Goal: Complete application form: Complete application form

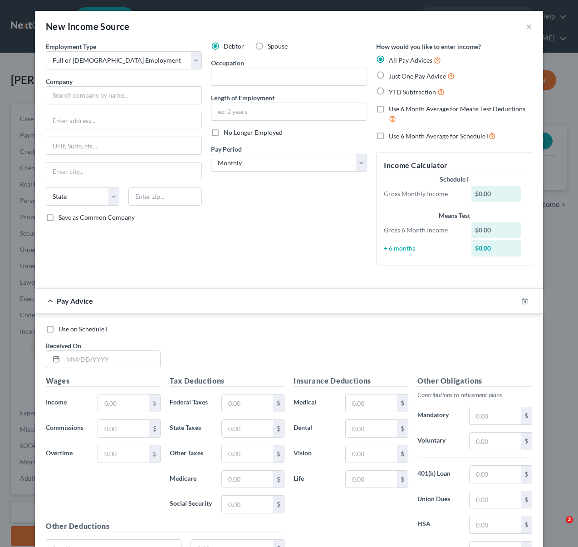
select select "0"
click at [75, 94] on input "text" at bounding box center [124, 95] width 156 height 18
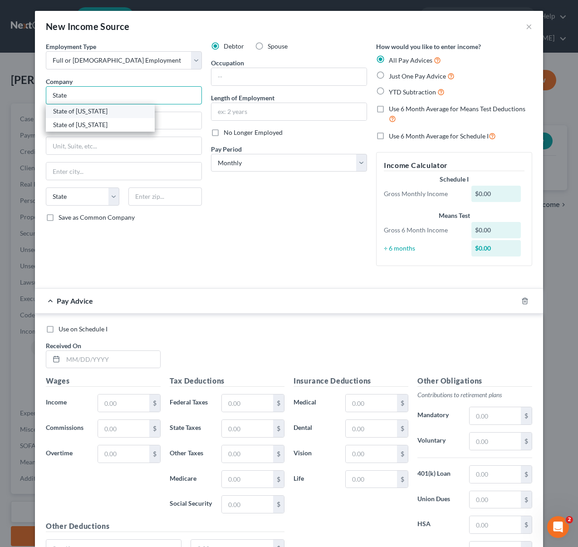
type input "State of [US_STATE]/[PERSON_NAME]"
type input "PO BOX 1717"
type input "[GEOGRAPHIC_DATA]"
select select "4"
type input "95691"
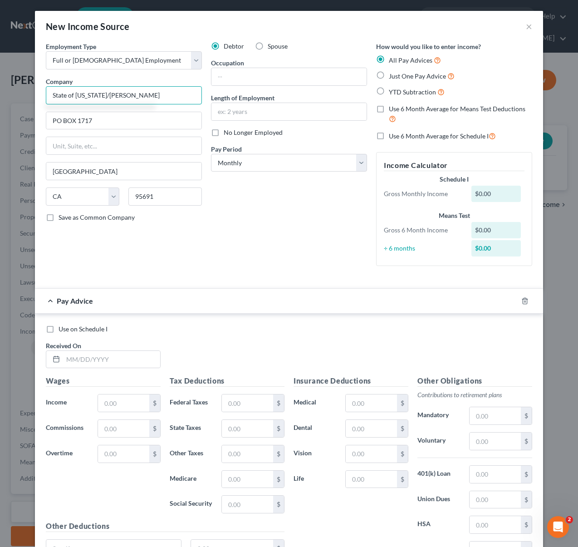
type input "State of [US_STATE]/[PERSON_NAME]"
type input "Caregiver"
drag, startPoint x: 264, startPoint y: 113, endPoint x: 280, endPoint y: 115, distance: 16.1
click at [265, 113] on input "text" at bounding box center [288, 111] width 155 height 17
type input "3 Years"
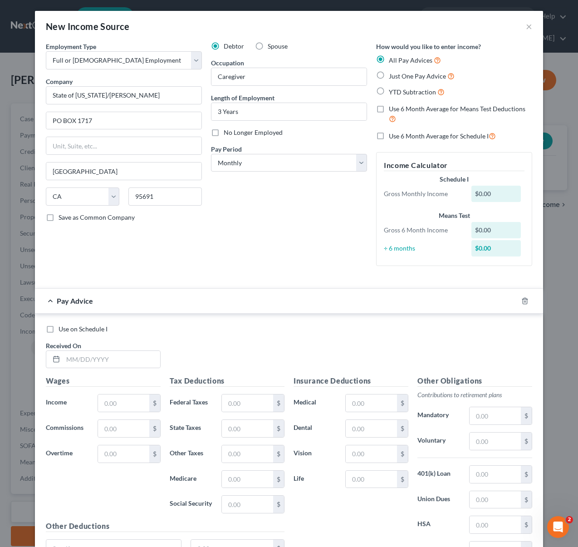
click at [389, 91] on label "YTD Subtraction" at bounding box center [417, 92] width 56 height 10
click at [392, 91] on input "YTD Subtraction" at bounding box center [395, 90] width 6 height 6
radio input "true"
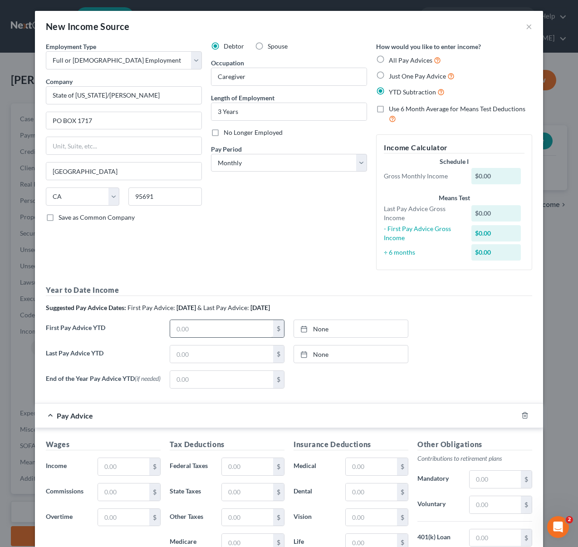
click at [240, 309] on span "& Last Pay Advice:" at bounding box center [223, 308] width 52 height 8
click at [212, 323] on input "text" at bounding box center [221, 328] width 103 height 17
type input "4,324"
type input "[DATE]"
click at [300, 329] on icon at bounding box center [303, 328] width 7 height 7
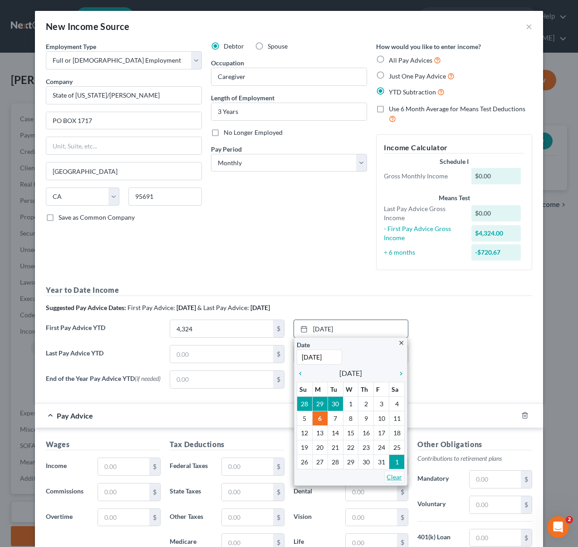
click at [390, 476] on link "Clear" at bounding box center [394, 477] width 20 height 12
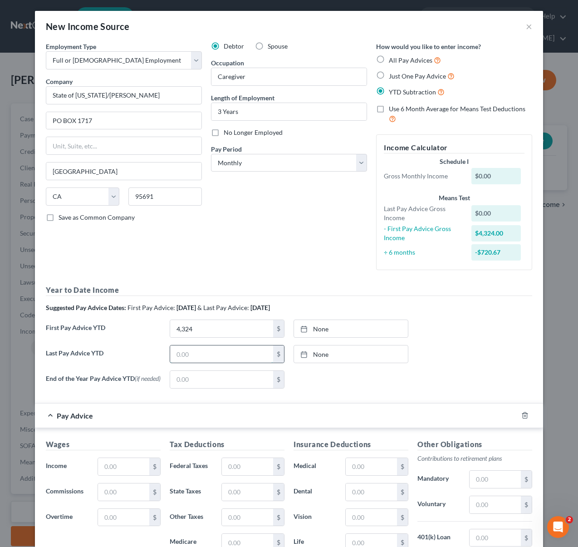
click at [211, 356] on input "text" at bounding box center [221, 353] width 103 height 17
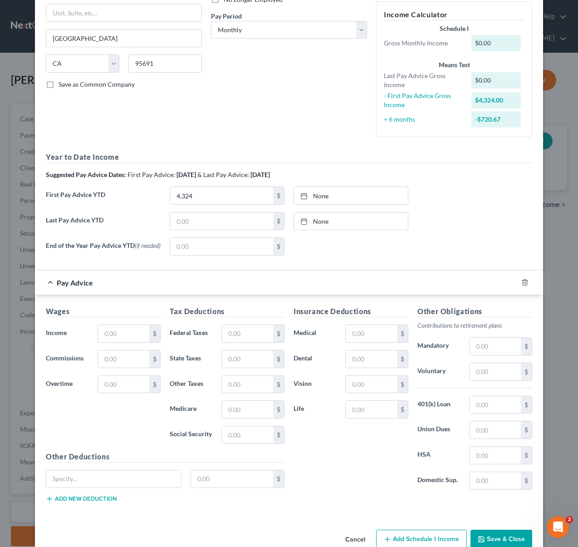
scroll to position [154, 0]
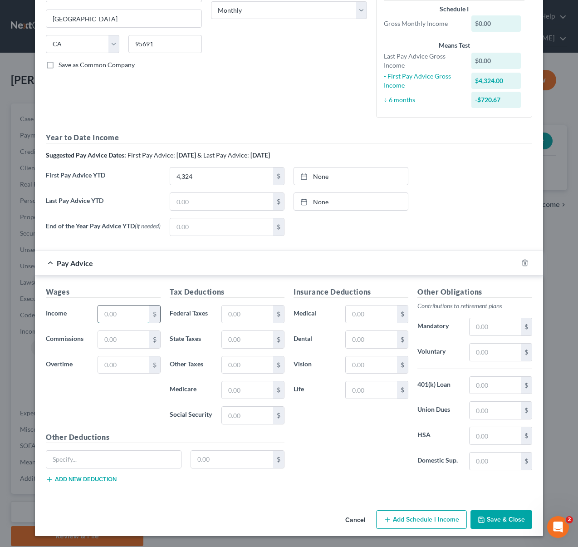
click at [133, 318] on input "text" at bounding box center [123, 313] width 51 height 17
type input "698"
type input "124"
type input "52"
type input "12"
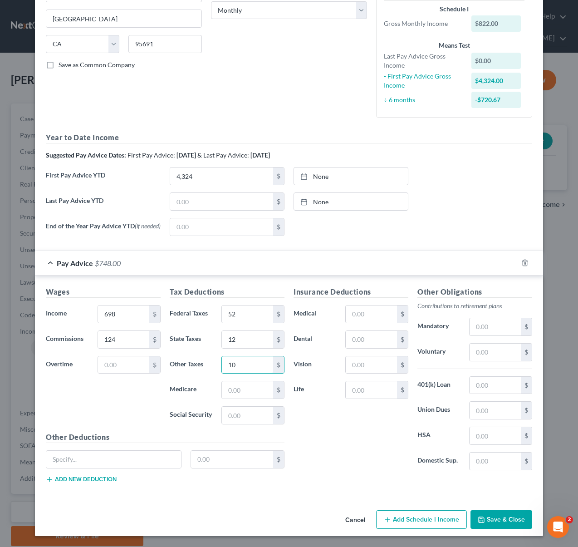
type input "10"
click at [509, 518] on button "Save & Close" at bounding box center [502, 519] width 62 height 19
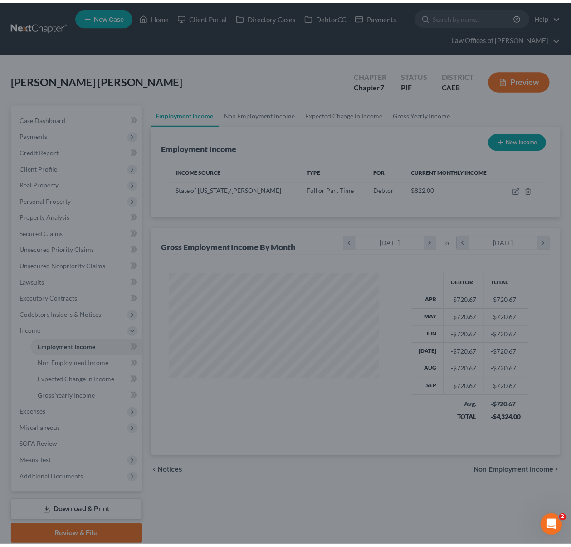
scroll to position [162, 228]
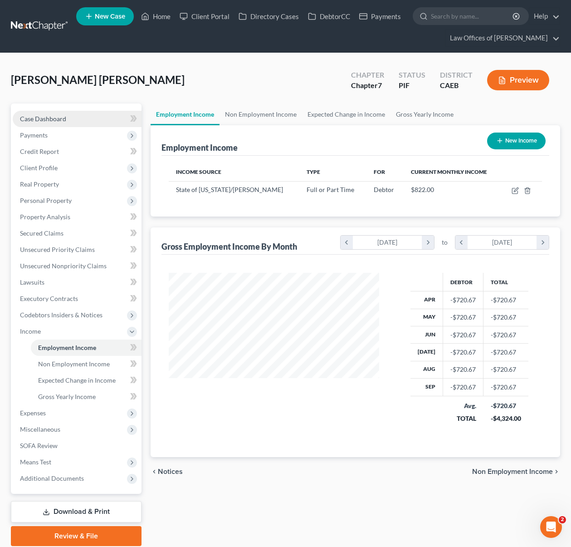
click at [87, 122] on link "Case Dashboard" at bounding box center [77, 119] width 129 height 16
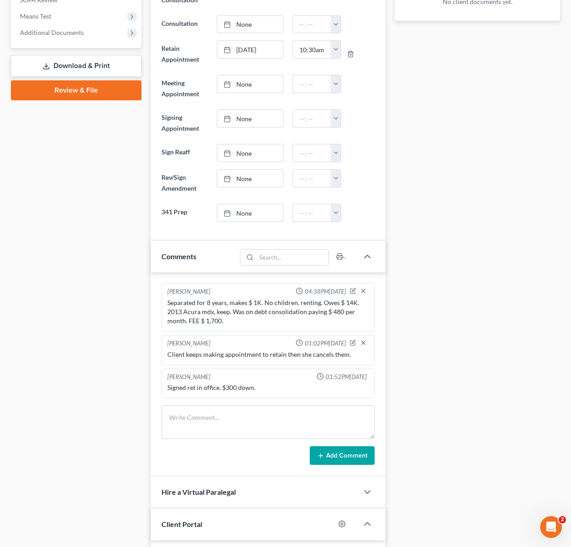
scroll to position [395, 0]
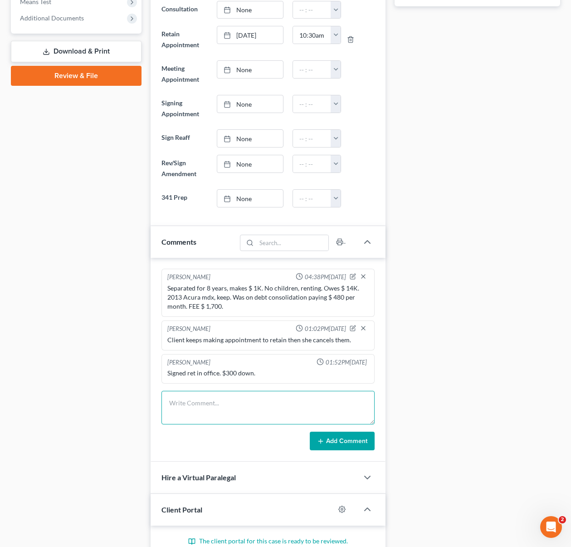
click at [225, 393] on textarea at bounding box center [269, 408] width 214 height 34
type textarea "From the state she missing the second paystub from September."
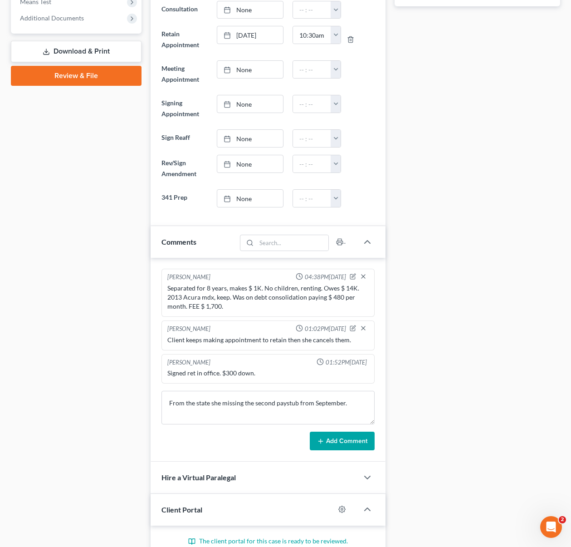
click at [341, 445] on button "Add Comment" at bounding box center [342, 441] width 65 height 19
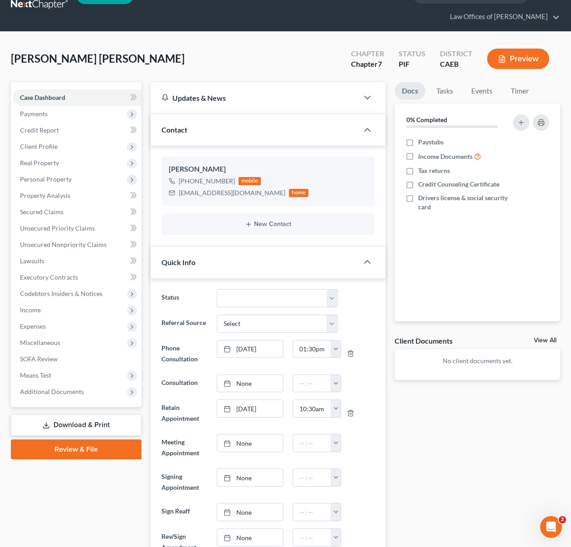
scroll to position [21, 0]
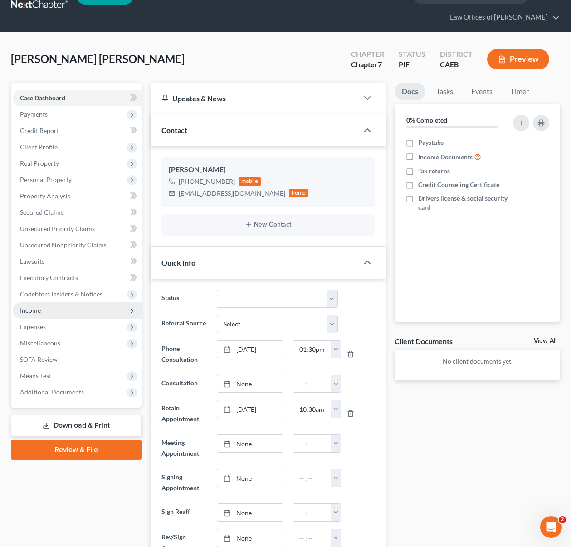
click at [50, 309] on span "Income" at bounding box center [77, 310] width 129 height 16
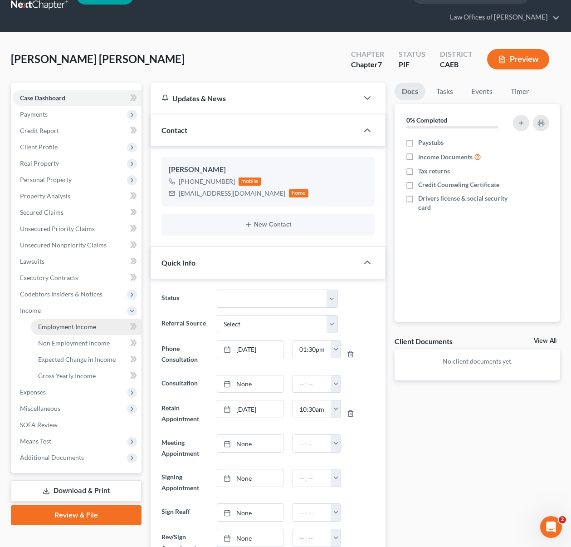
click at [88, 328] on span "Employment Income" at bounding box center [67, 327] width 58 height 8
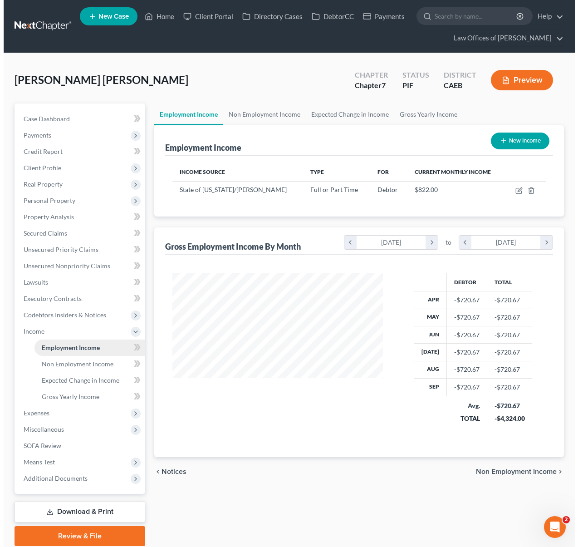
scroll to position [162, 228]
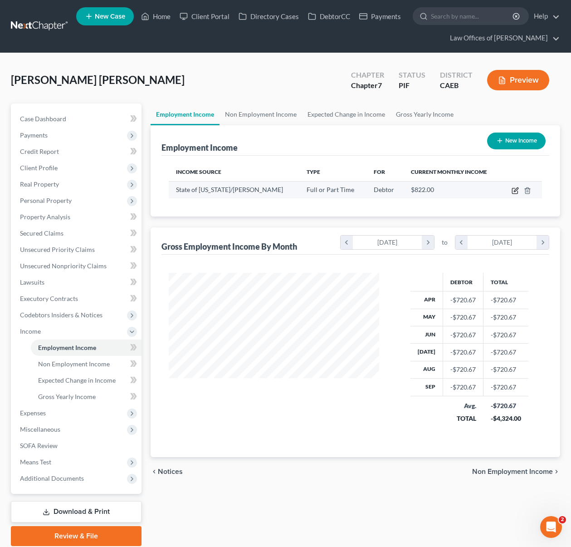
click at [512, 190] on icon "button" at bounding box center [515, 190] width 7 height 7
select select "0"
select select "4"
select select "0"
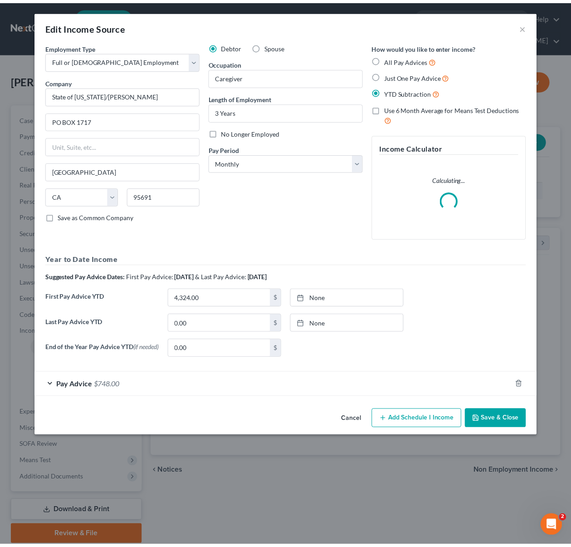
scroll to position [162, 231]
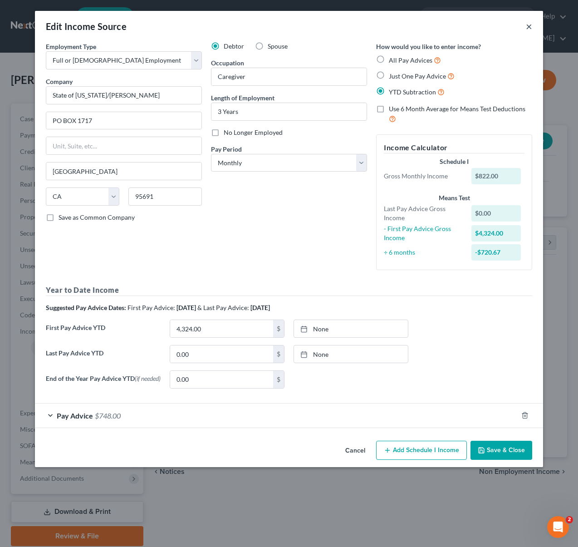
click at [526, 27] on button "×" at bounding box center [529, 26] width 6 height 11
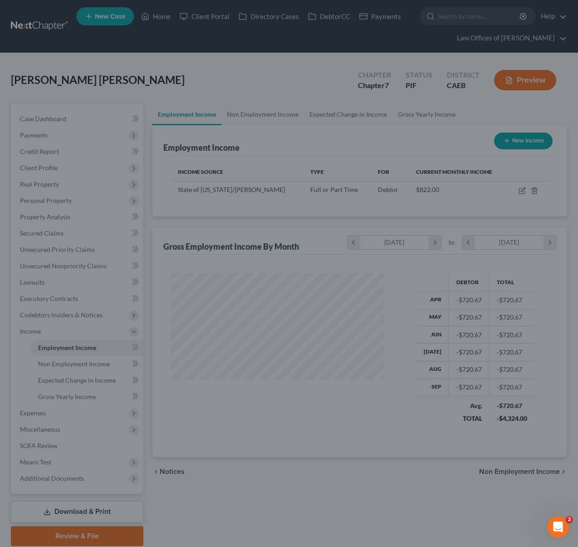
scroll to position [453577, 453511]
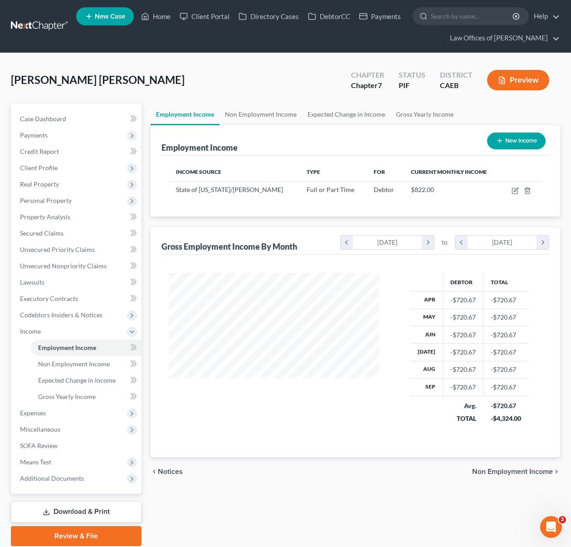
click at [511, 142] on button "New Income" at bounding box center [516, 140] width 59 height 17
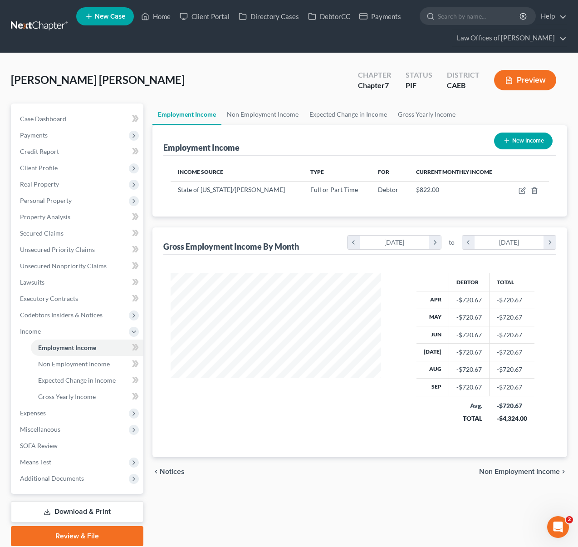
select select "0"
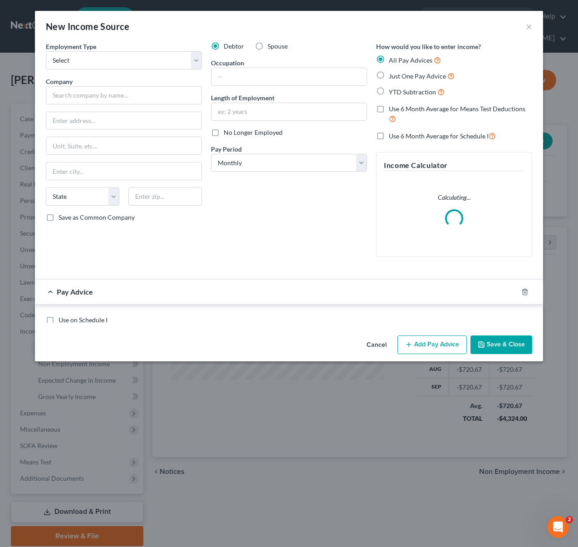
scroll to position [162, 231]
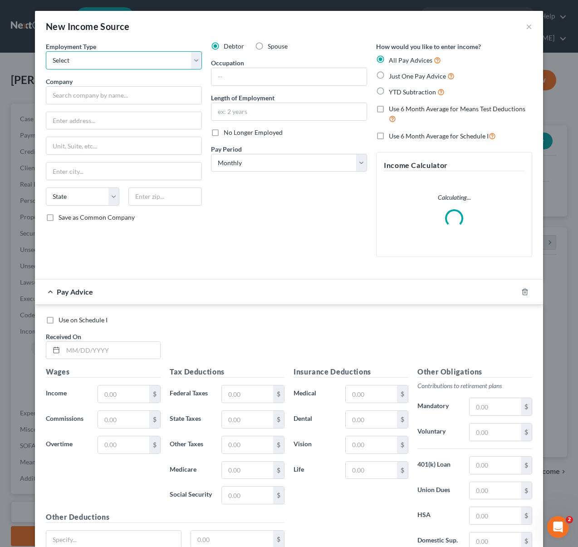
click at [193, 60] on select "Select Full or [DEMOGRAPHIC_DATA] Employment Self Employment" at bounding box center [124, 60] width 156 height 18
select select "0"
click at [46, 51] on select "Select Full or [DEMOGRAPHIC_DATA] Employment Self Employment" at bounding box center [124, 60] width 156 height 18
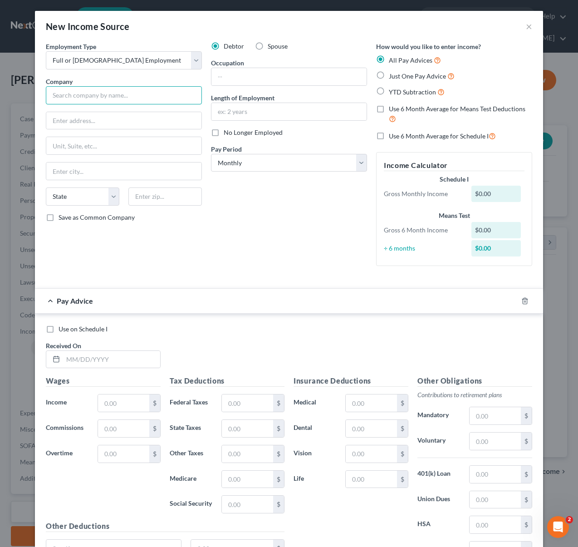
click at [161, 90] on input "text" at bounding box center [124, 95] width 156 height 18
click at [161, 98] on input "State of [US_STATE]/[PERSON_NAME]" at bounding box center [124, 95] width 156 height 18
type input "State of [US_STATE]/[PERSON_NAME]"
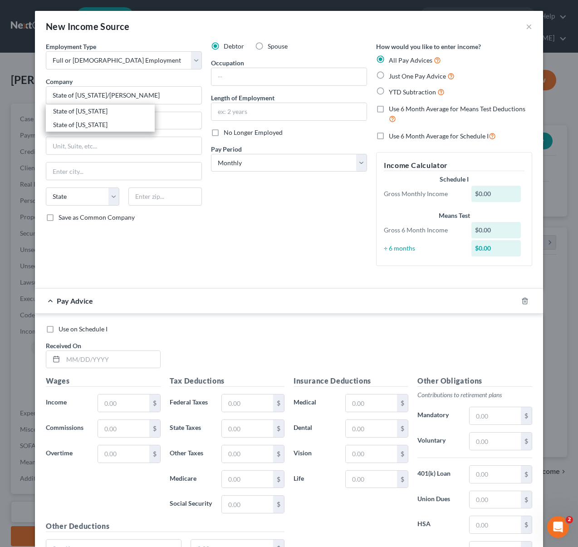
type input "PO BOX 1717"
type input "[GEOGRAPHIC_DATA]"
select select "4"
type input "95691"
click at [157, 94] on input "State of [US_STATE]/[PERSON_NAME]" at bounding box center [124, 95] width 156 height 18
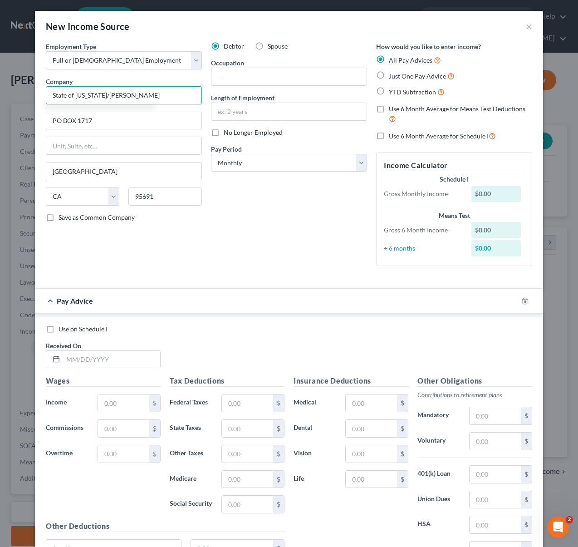
type input "State of [US_STATE]/[PERSON_NAME]"
type input "Caregiver"
click at [389, 74] on label "Just One Pay Advice" at bounding box center [422, 76] width 66 height 10
click at [392, 74] on input "Just One Pay Advice" at bounding box center [395, 74] width 6 height 6
radio input "true"
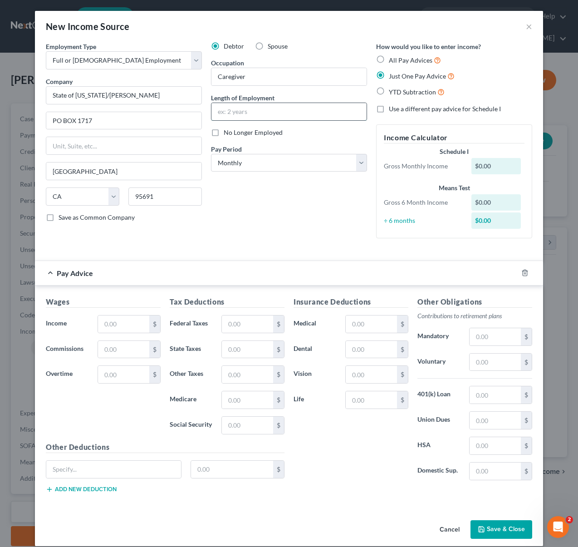
click at [290, 113] on input "text" at bounding box center [288, 111] width 155 height 17
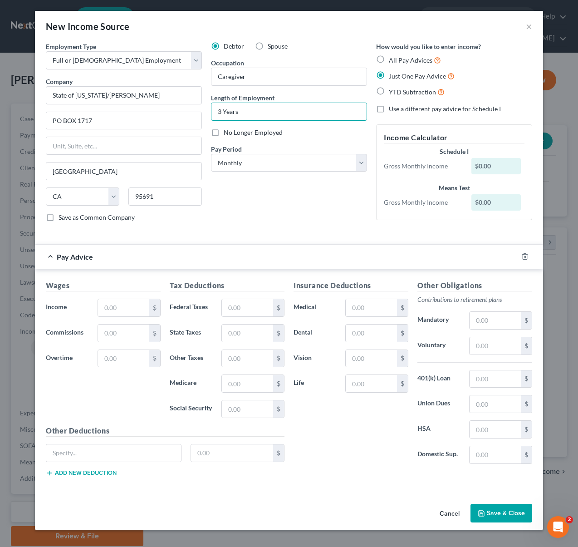
type input "3 Years"
click at [389, 91] on label "YTD Subtraction" at bounding box center [417, 92] width 56 height 10
click at [392, 91] on input "YTD Subtraction" at bounding box center [395, 90] width 6 height 6
radio input "true"
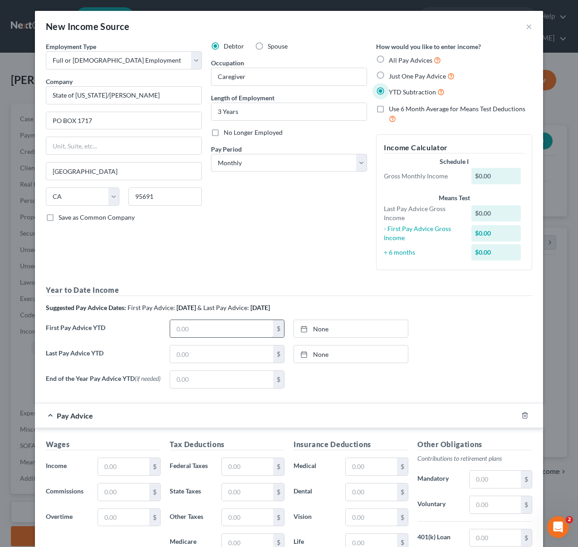
click at [225, 329] on input "text" at bounding box center [221, 328] width 103 height 17
type input "2"
type input "5,303."
click at [208, 353] on input "text" at bounding box center [221, 353] width 103 height 17
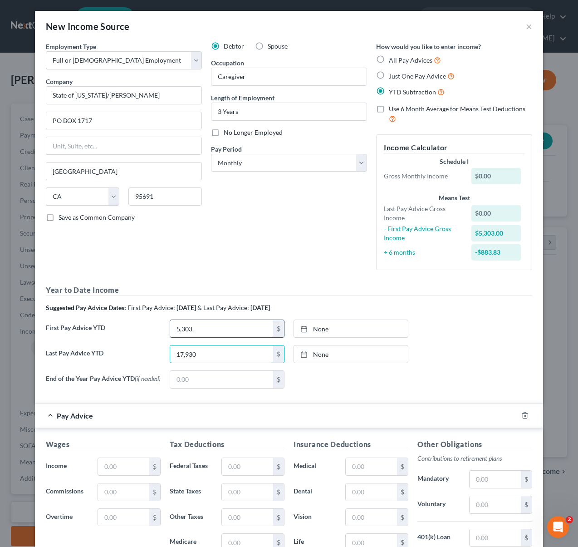
type input "17,930"
click at [233, 330] on input "5,303." at bounding box center [221, 328] width 103 height 17
click at [360, 164] on select "Select Monthly Twice Monthly Every Other Week Weekly" at bounding box center [289, 163] width 156 height 18
select select "1"
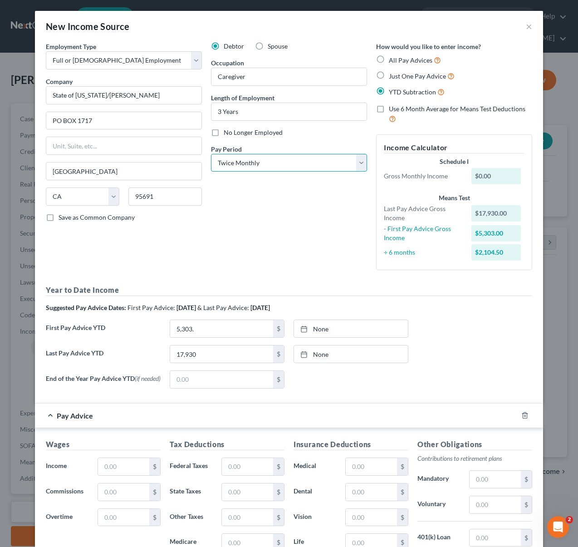
click at [211, 154] on select "Select Monthly Twice Monthly Every Other Week Weekly" at bounding box center [289, 163] width 156 height 18
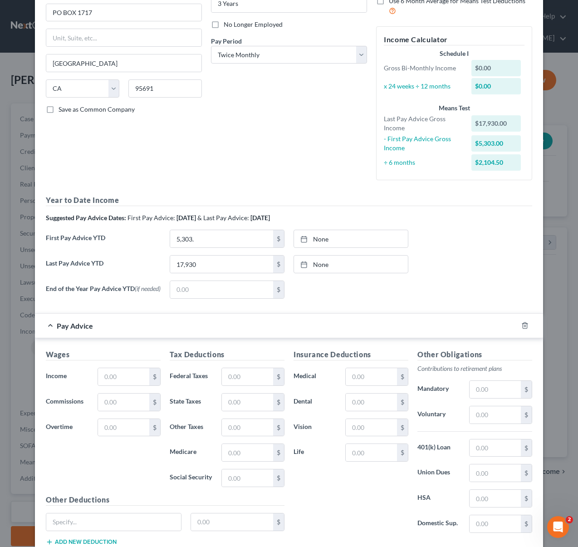
scroll to position [108, 0]
click at [130, 378] on input "text" at bounding box center [123, 376] width 51 height 17
type input "987"
click at [263, 378] on input "text" at bounding box center [247, 376] width 51 height 17
type input "41"
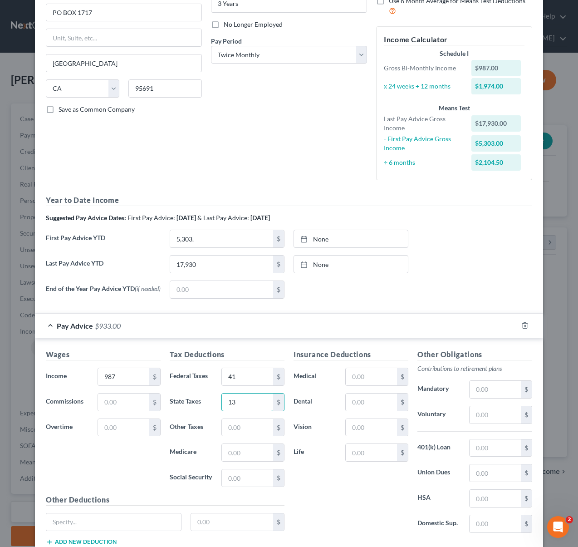
type input "13"
type input "64"
type input "16"
type input "13"
click at [133, 407] on input "text" at bounding box center [123, 401] width 51 height 17
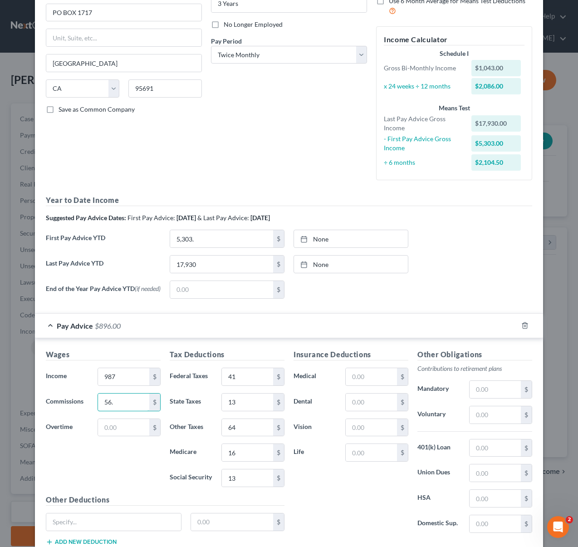
type input "56."
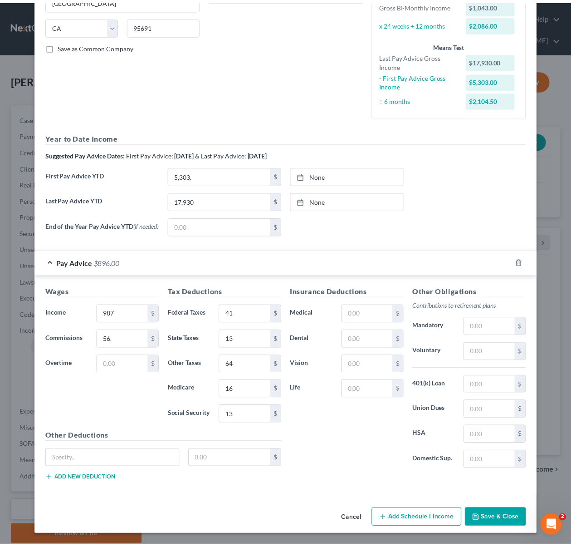
scroll to position [172, 0]
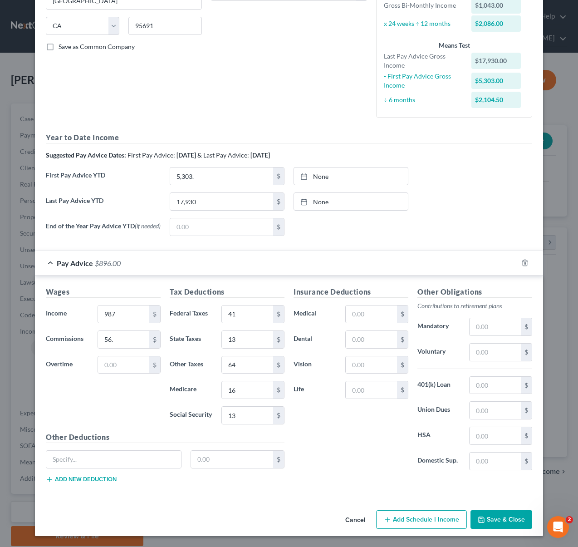
click at [500, 520] on button "Save & Close" at bounding box center [502, 519] width 62 height 19
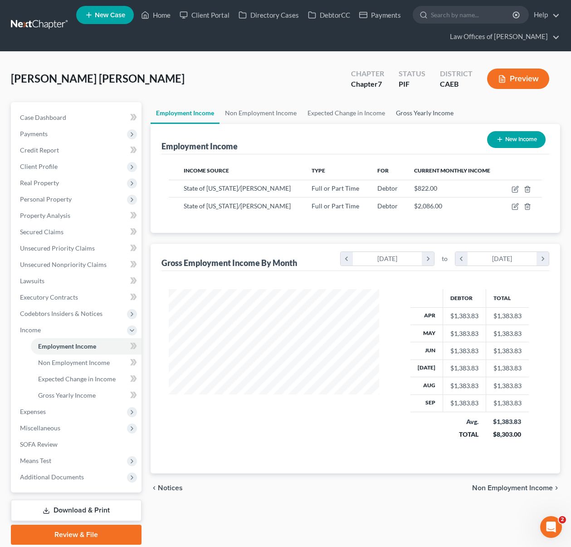
scroll to position [2, 0]
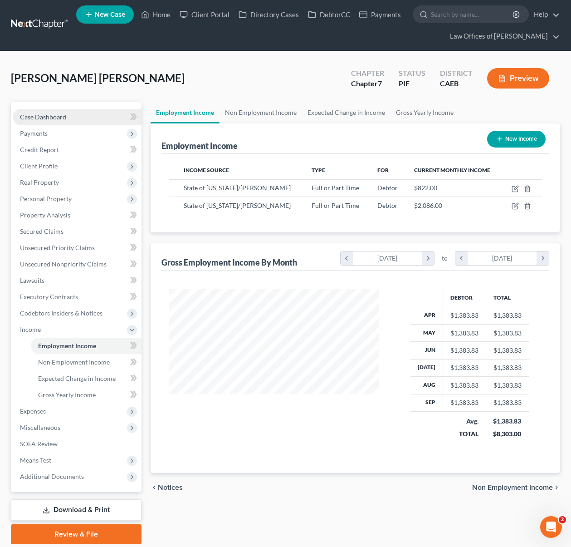
click at [64, 117] on span "Case Dashboard" at bounding box center [43, 117] width 46 height 8
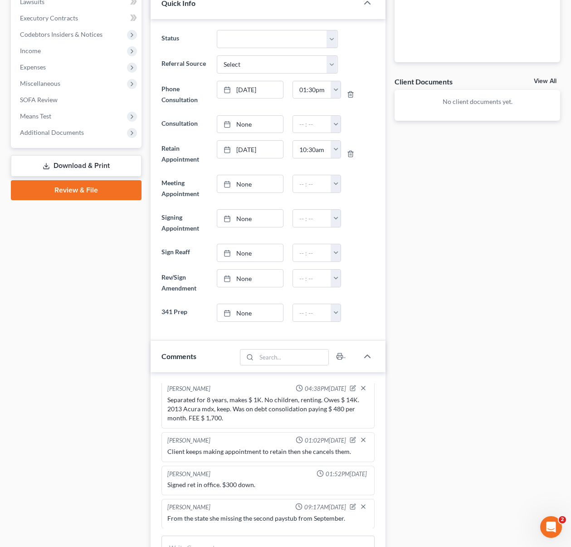
scroll to position [445, 0]
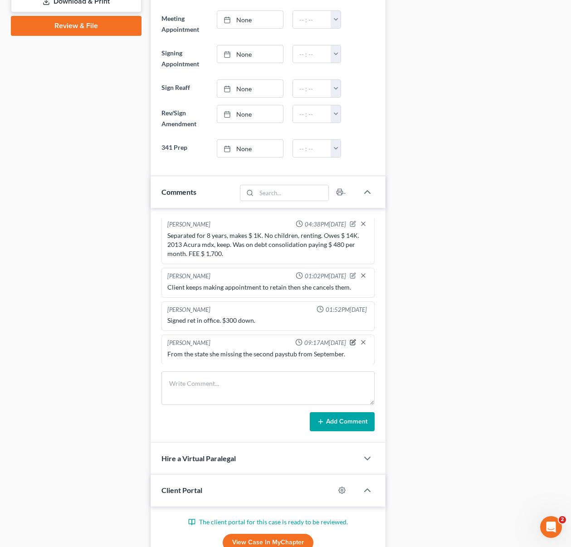
click at [352, 342] on icon "button" at bounding box center [354, 341] width 4 height 4
click at [227, 362] on textarea "From the state she missing the second paystub from September." at bounding box center [268, 366] width 202 height 34
type textarea "From the state/[PERSON_NAME]; she missing the second paystub from September."
click at [361, 340] on icon "button" at bounding box center [363, 340] width 5 height 5
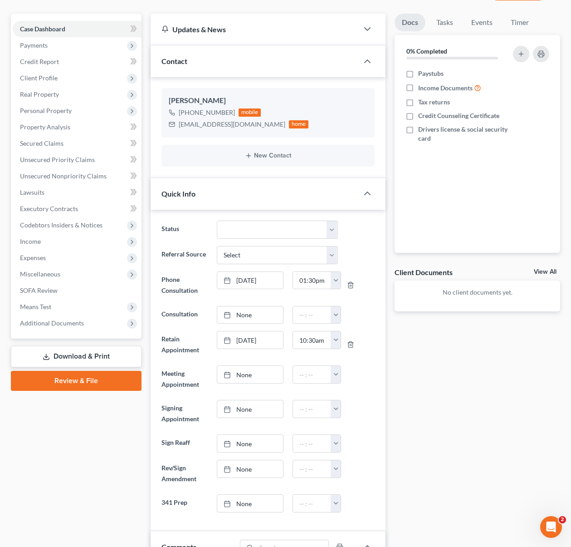
scroll to position [86, 0]
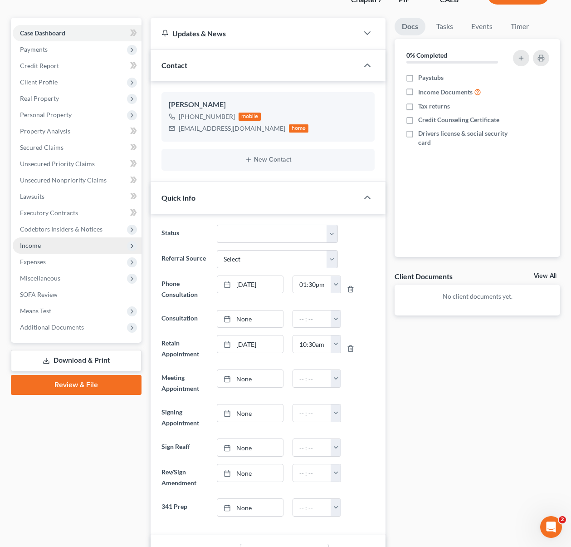
click at [54, 250] on span "Income" at bounding box center [77, 245] width 129 height 16
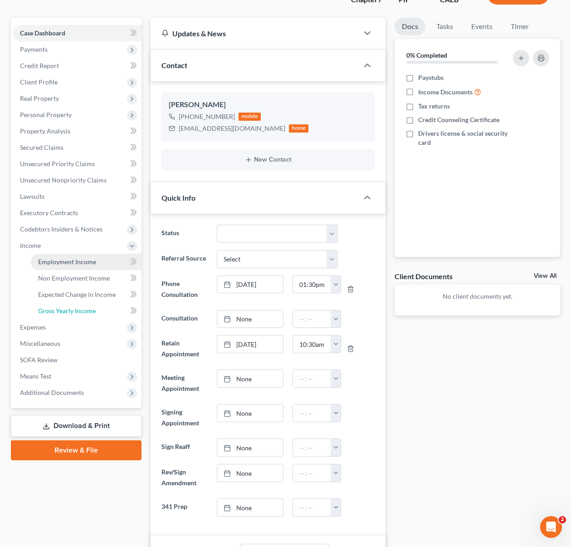
click at [95, 310] on link "Gross Yearly Income" at bounding box center [86, 311] width 111 height 16
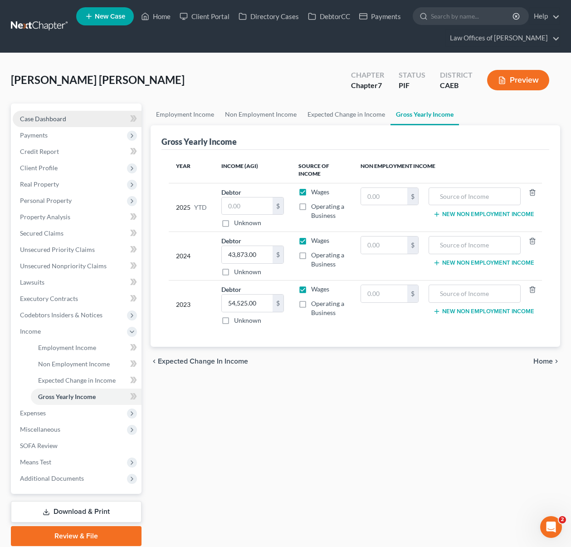
click at [72, 119] on link "Case Dashboard" at bounding box center [77, 119] width 129 height 16
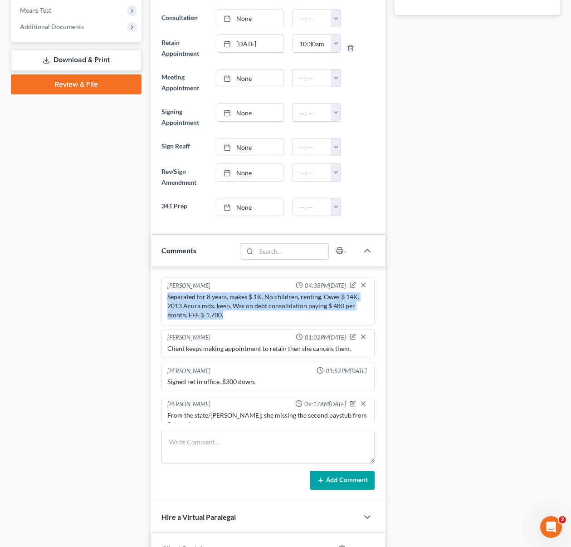
drag, startPoint x: 167, startPoint y: 294, endPoint x: 329, endPoint y: 314, distance: 162.8
click at [329, 314] on div "Separated for 8 years, makes $ 1K. No children, renting. Owes $ 14K. 2013 Acura…" at bounding box center [268, 305] width 202 height 27
copy div "Separated for 8 years, makes $ 1K. No children, renting. Owes $ 14K. 2013 Acura…"
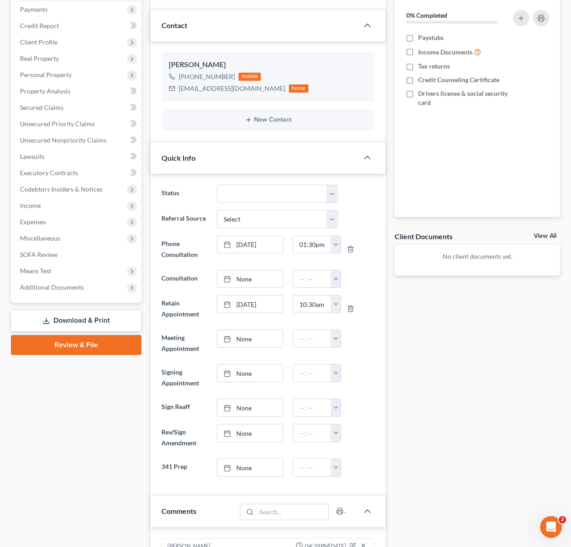
scroll to position [123, 0]
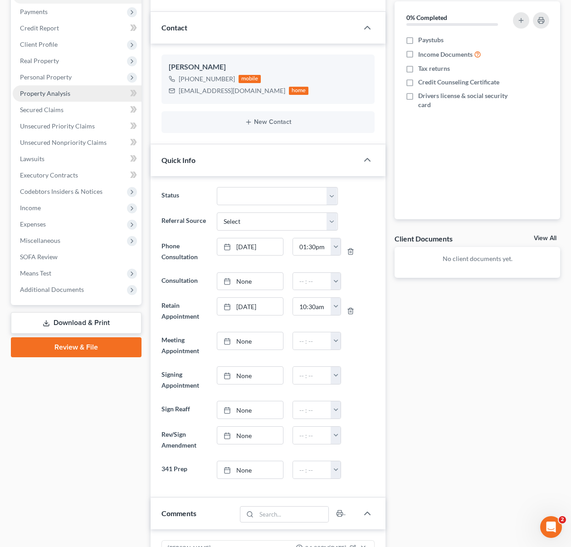
click at [73, 93] on link "Property Analysis" at bounding box center [77, 93] width 129 height 16
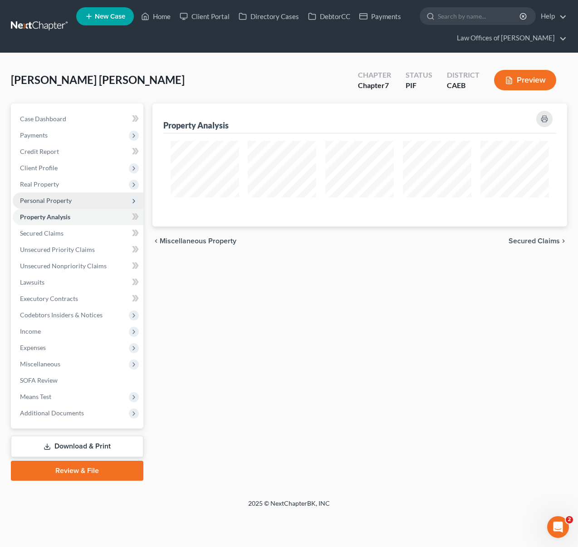
click at [79, 203] on span "Personal Property" at bounding box center [78, 200] width 131 height 16
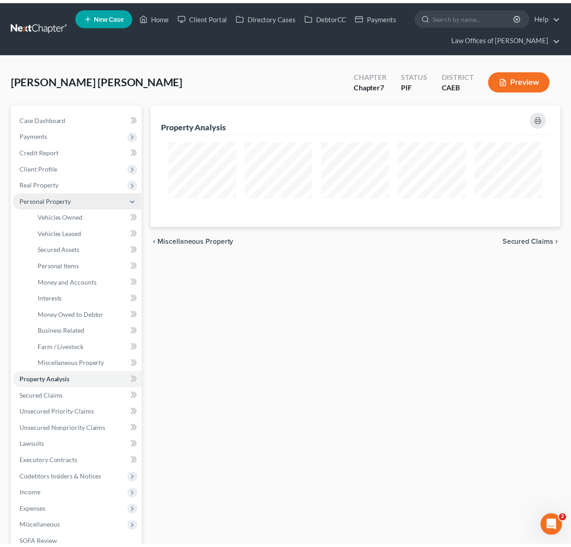
scroll to position [453617, 453330]
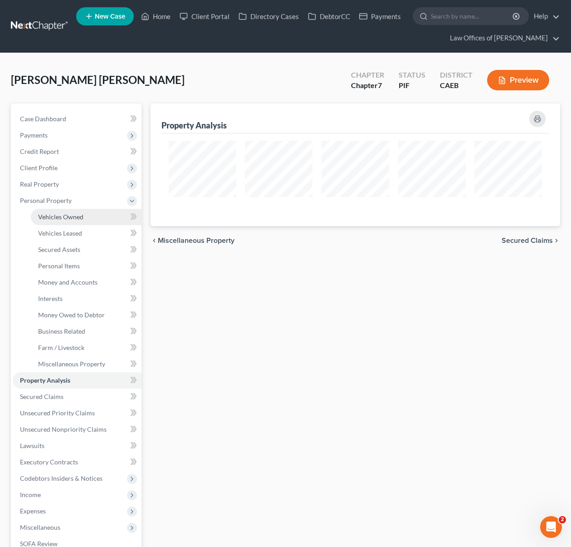
click at [94, 220] on link "Vehicles Owned" at bounding box center [86, 217] width 111 height 16
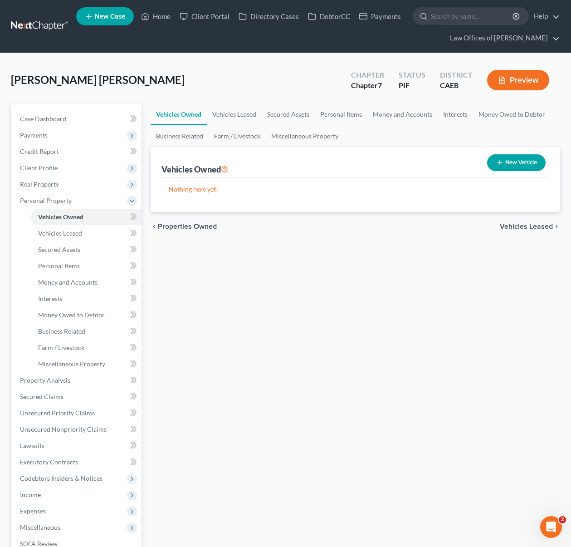
click at [507, 169] on button "New Vehicle" at bounding box center [516, 162] width 59 height 17
select select "0"
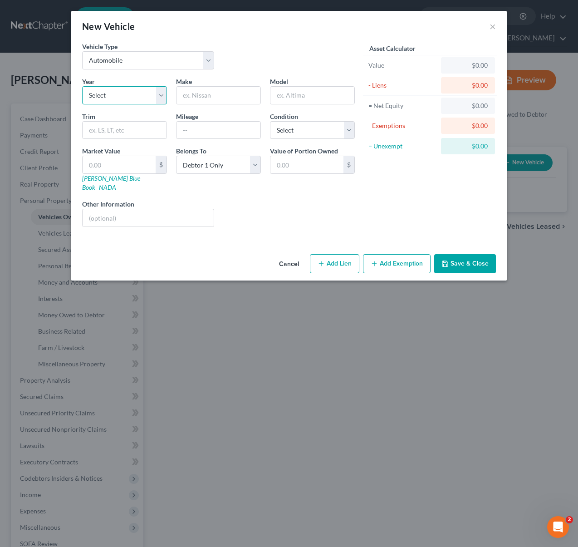
click at [162, 93] on select "Select 2026 2025 2024 2023 2022 2021 2020 2019 2018 2017 2016 2015 2014 2013 20…" at bounding box center [124, 95] width 85 height 18
select select "13"
click at [82, 86] on select "Select 2026 2025 2024 2023 2022 2021 2020 2019 2018 2017 2016 2015 2014 2013 20…" at bounding box center [124, 95] width 85 height 18
click at [216, 97] on input "text" at bounding box center [219, 95] width 84 height 17
type input "Acura"
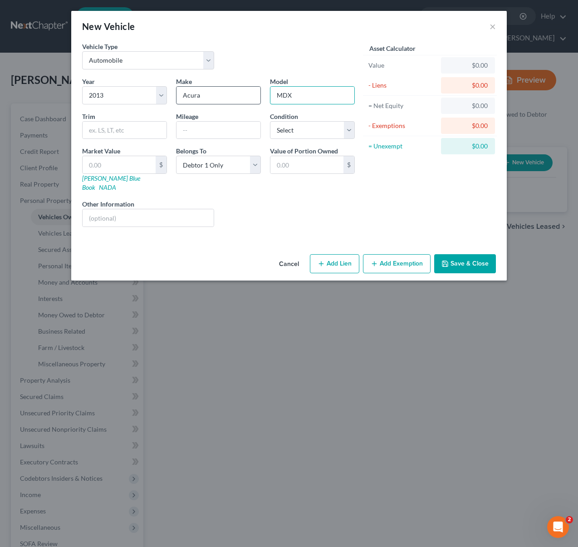
type input "MDX"
type input "74,300"
click at [349, 131] on select "Select Excellent Very Good Good Fair Poor" at bounding box center [312, 130] width 85 height 18
select select "2"
click at [270, 121] on select "Select Excellent Very Good Good Fair Poor" at bounding box center [312, 130] width 85 height 18
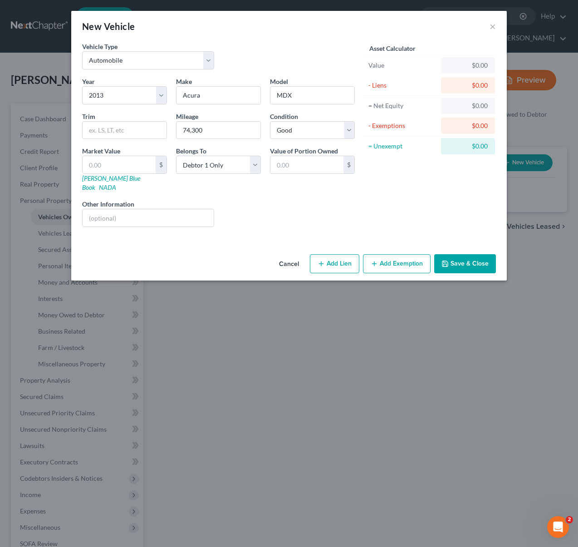
click at [471, 254] on button "Save & Close" at bounding box center [465, 263] width 62 height 19
